Goal: Find specific page/section

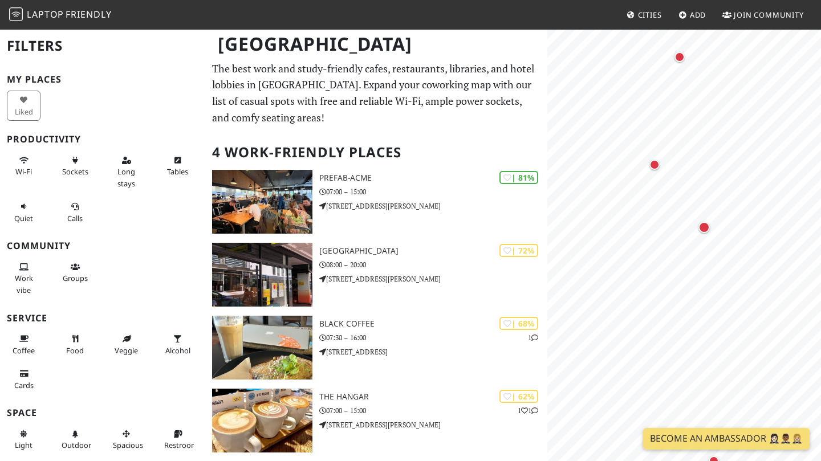
scroll to position [74, 0]
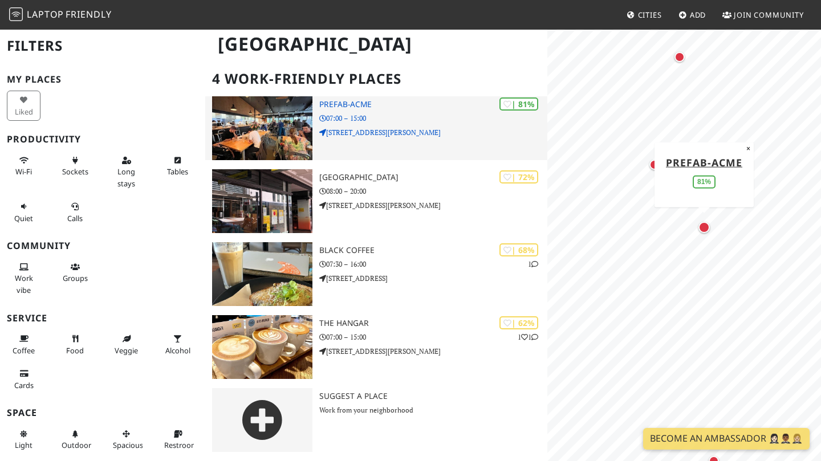
click at [303, 107] on img at bounding box center [262, 128] width 100 height 64
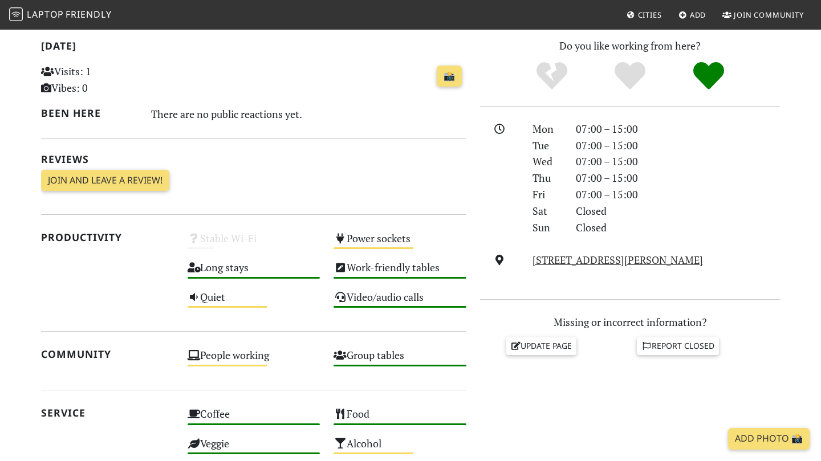
scroll to position [308, 0]
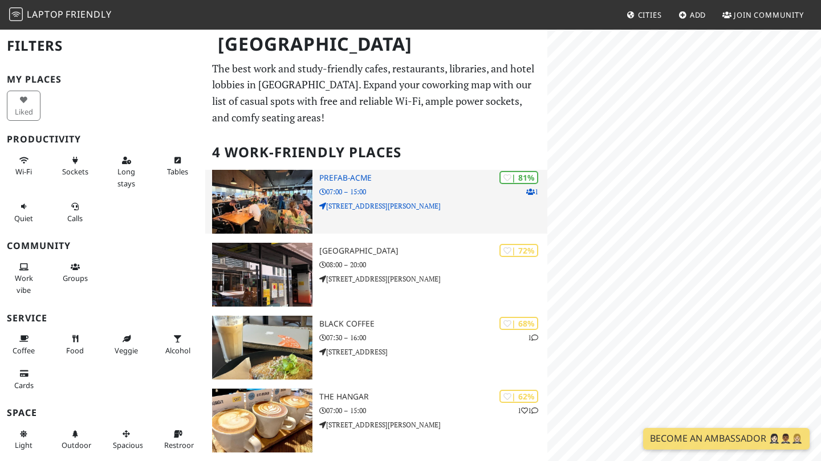
click at [269, 193] on img at bounding box center [262, 202] width 100 height 64
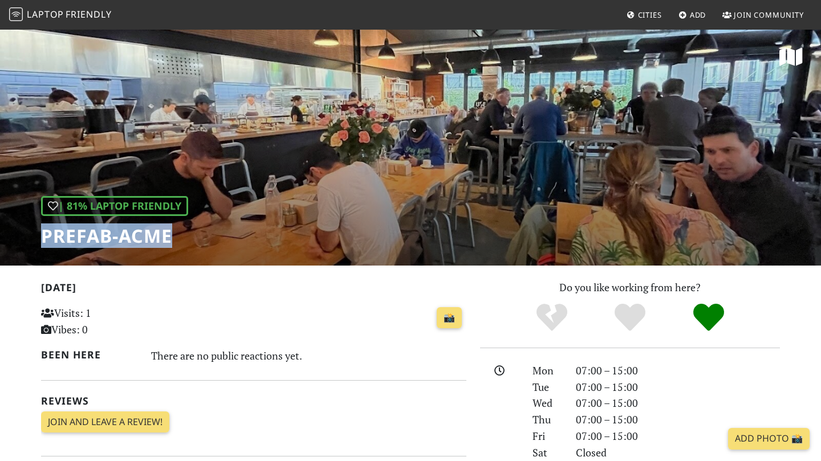
drag, startPoint x: 174, startPoint y: 238, endPoint x: 46, endPoint y: 249, distance: 129.3
click at [46, 247] on h1 "Prefab-ACME" at bounding box center [114, 236] width 147 height 22
copy h1 "Prefab-ACME"
